Goal: Find specific page/section: Find specific page/section

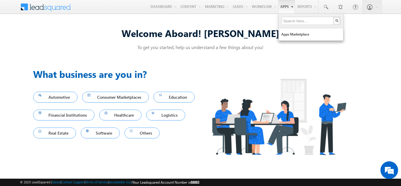
click at [282, 8] on link "Apps" at bounding box center [286, 7] width 17 height 14
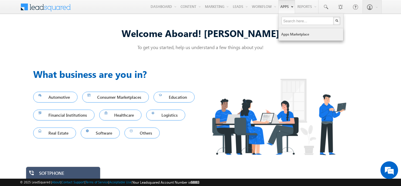
click at [294, 36] on link "Apps Marketplace" at bounding box center [311, 34] width 65 height 12
click at [294, 35] on link "Apps Marketplace" at bounding box center [311, 34] width 65 height 12
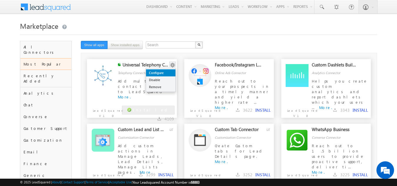
click at [161, 73] on link "Configure" at bounding box center [160, 72] width 29 height 7
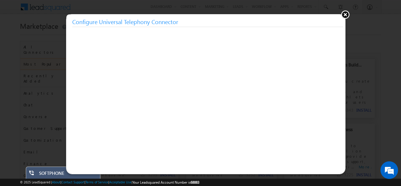
click at [343, 15] on button at bounding box center [345, 14] width 9 height 9
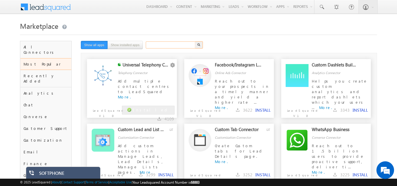
click at [170, 44] on input "text" at bounding box center [171, 44] width 50 height 7
type input "Universal T"
click at [195, 41] on button "button" at bounding box center [199, 44] width 8 height 7
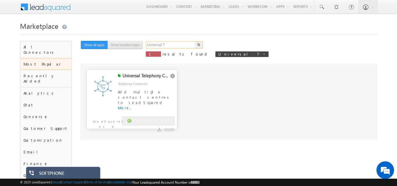
drag, startPoint x: 171, startPoint y: 44, endPoint x: 128, endPoint y: 45, distance: 43.2
click at [128, 45] on div "Universal T X 1 results found Universal T Show all apps Show installed apps" at bounding box center [204, 51] width 246 height 20
click at [195, 41] on button "button" at bounding box center [199, 44] width 8 height 7
type input "Search"
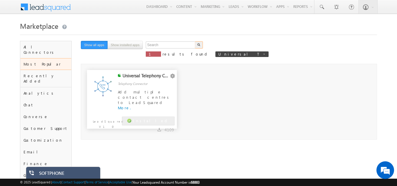
click at [200, 46] on img "button" at bounding box center [198, 44] width 3 height 3
type input "Search"
click at [196, 43] on button "button" at bounding box center [199, 44] width 8 height 7
type input "Search"
click at [263, 54] on span at bounding box center [264, 54] width 3 height 3
